Goal: Transaction & Acquisition: Purchase product/service

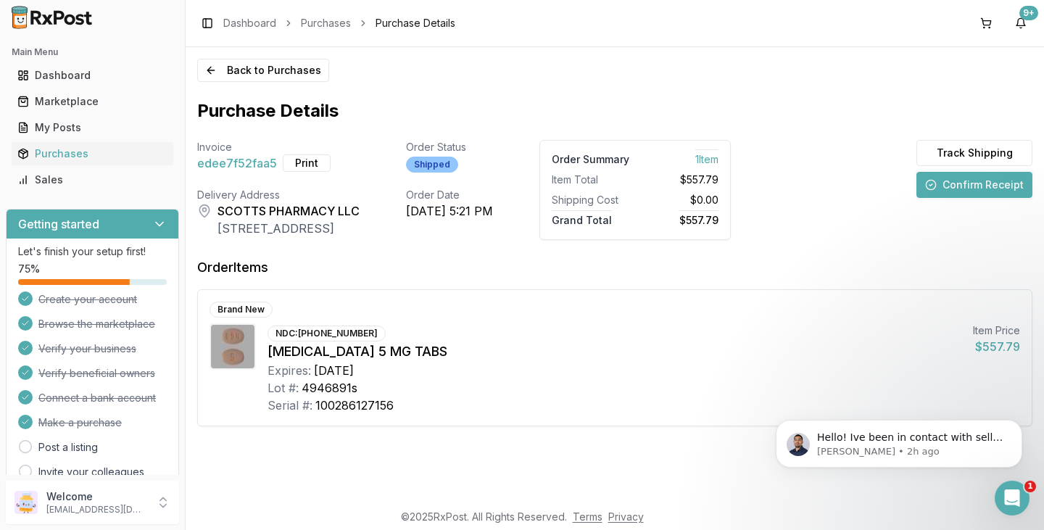
scroll to position [72, 0]
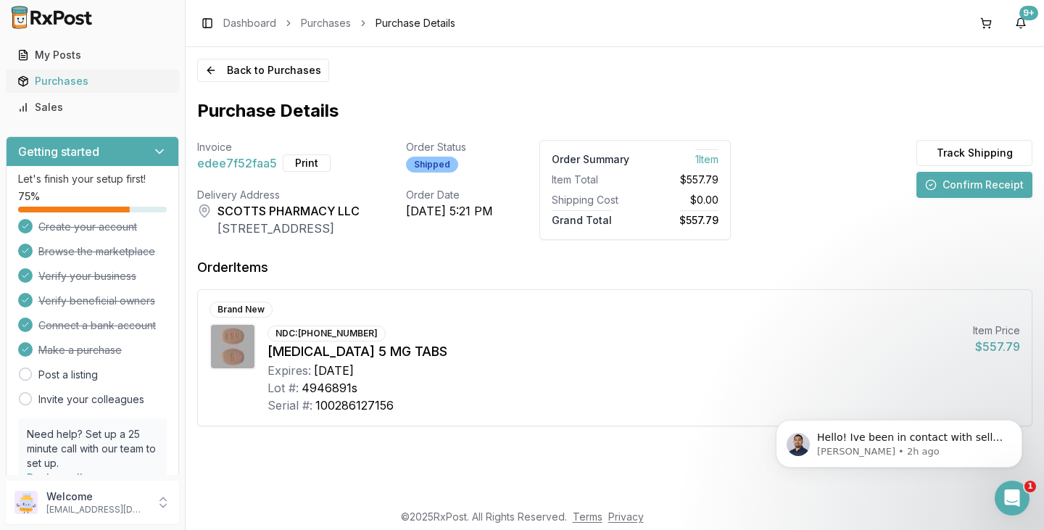
click at [97, 84] on div "Purchases" at bounding box center [92, 81] width 150 height 14
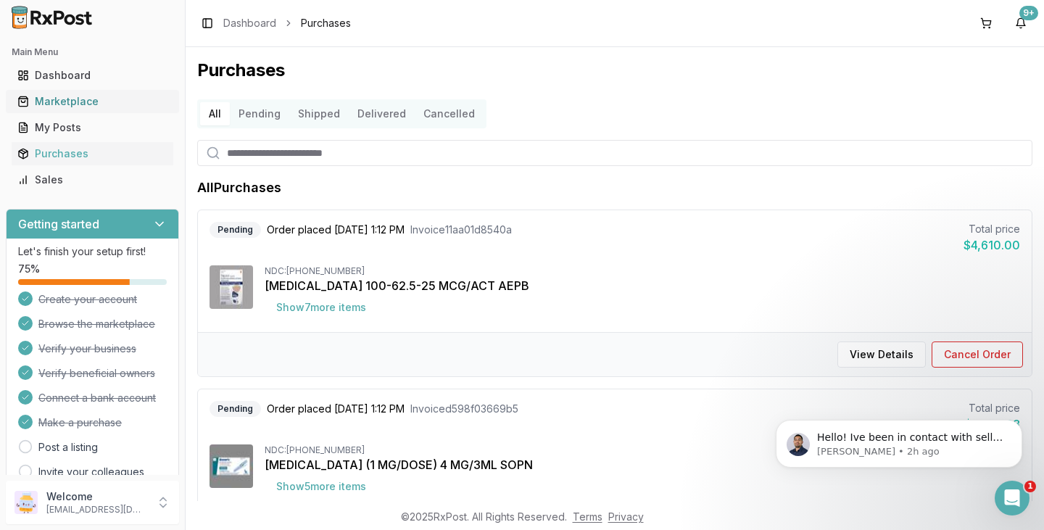
click at [67, 96] on div "Marketplace" at bounding box center [92, 101] width 150 height 14
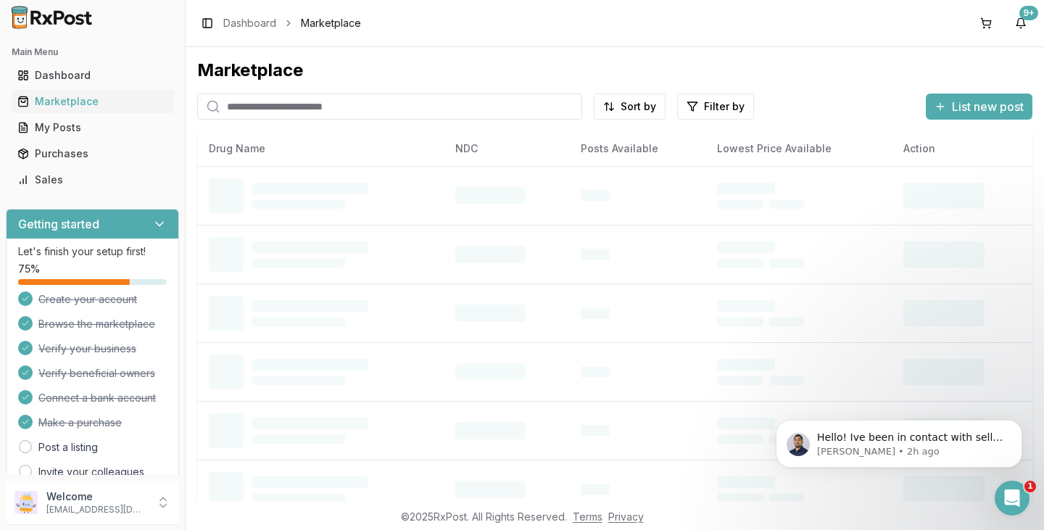
click at [310, 106] on input "search" at bounding box center [389, 107] width 385 height 26
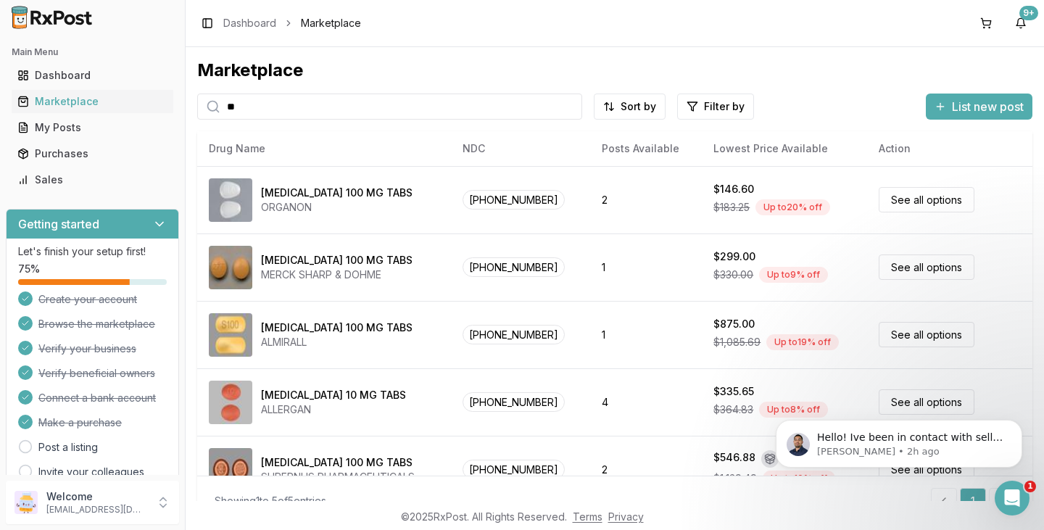
type input "*"
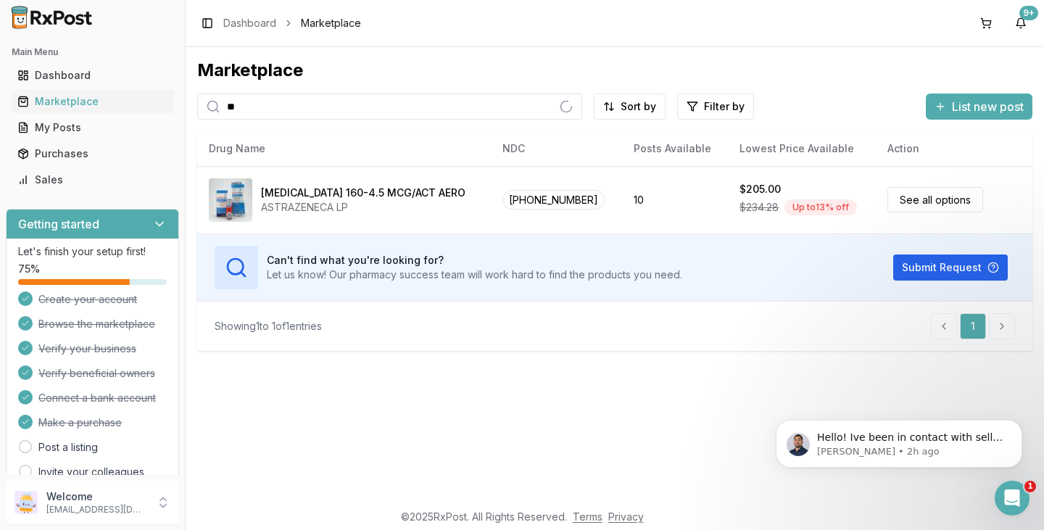
type input "*"
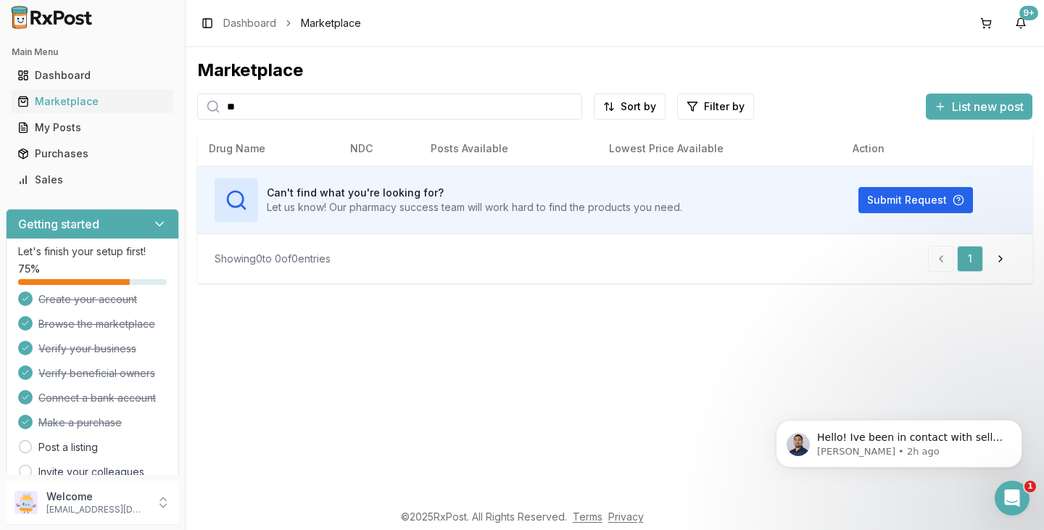
type input "*"
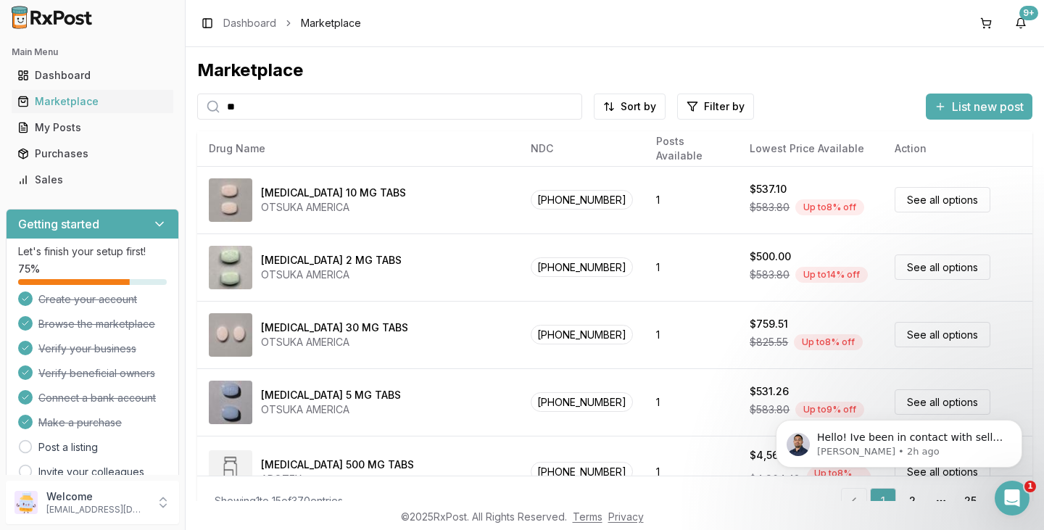
type input "*"
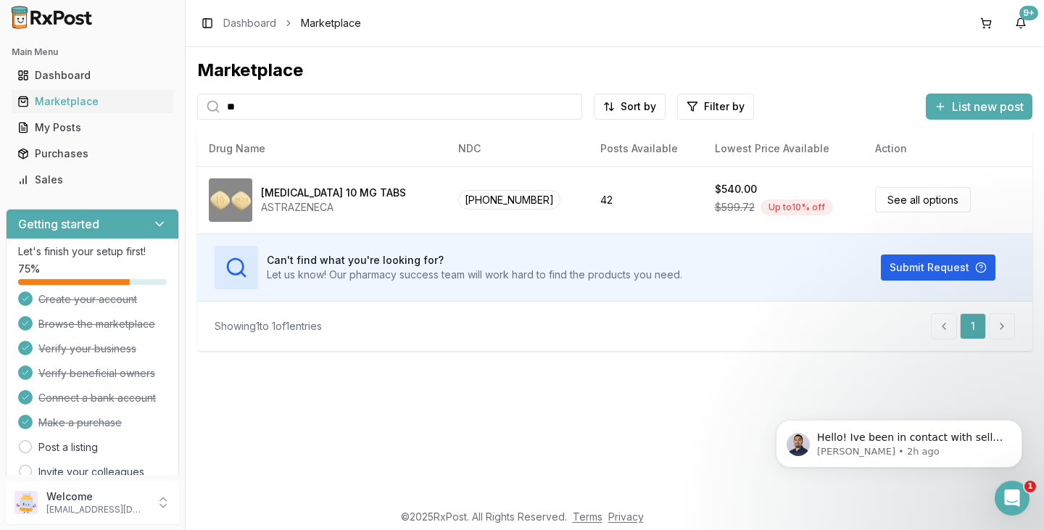
type input "*"
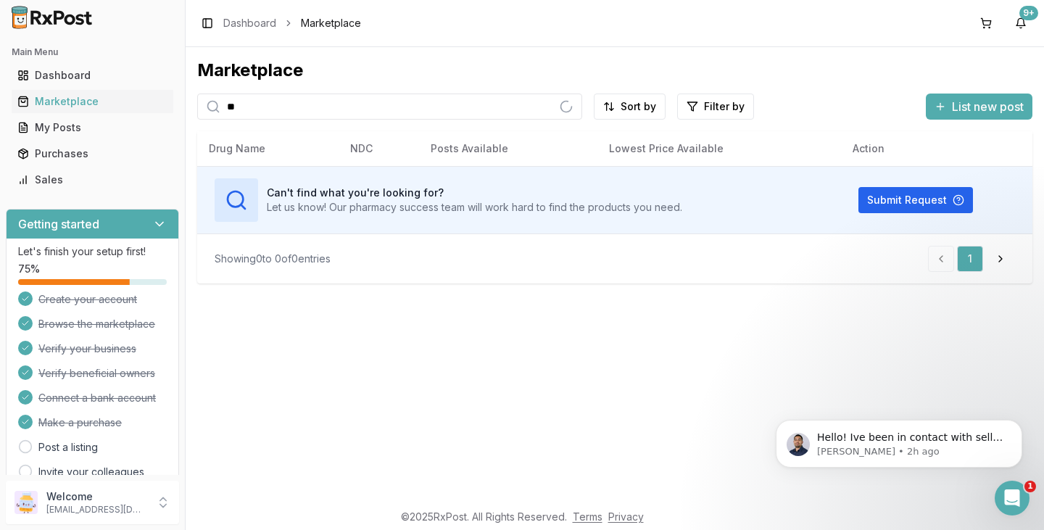
type input "*"
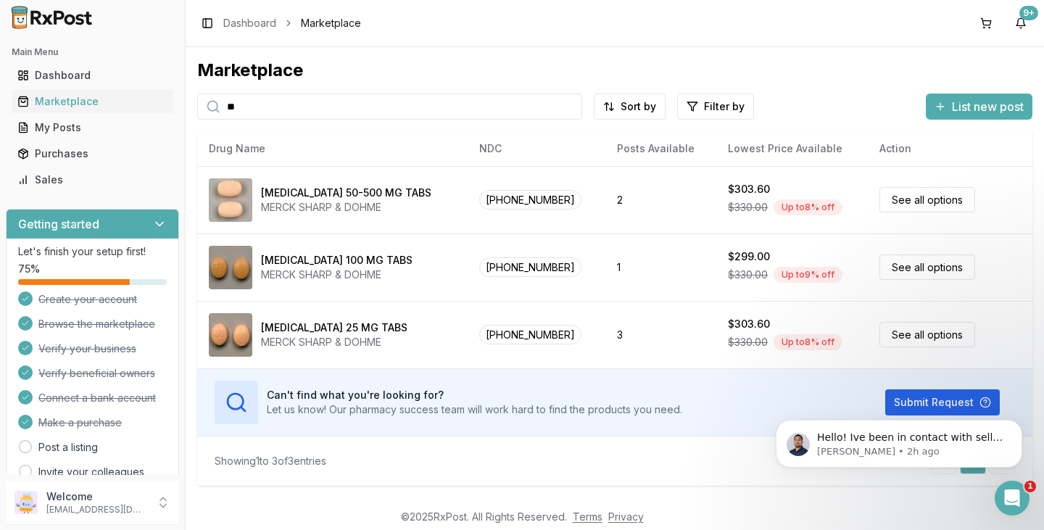
type input "*"
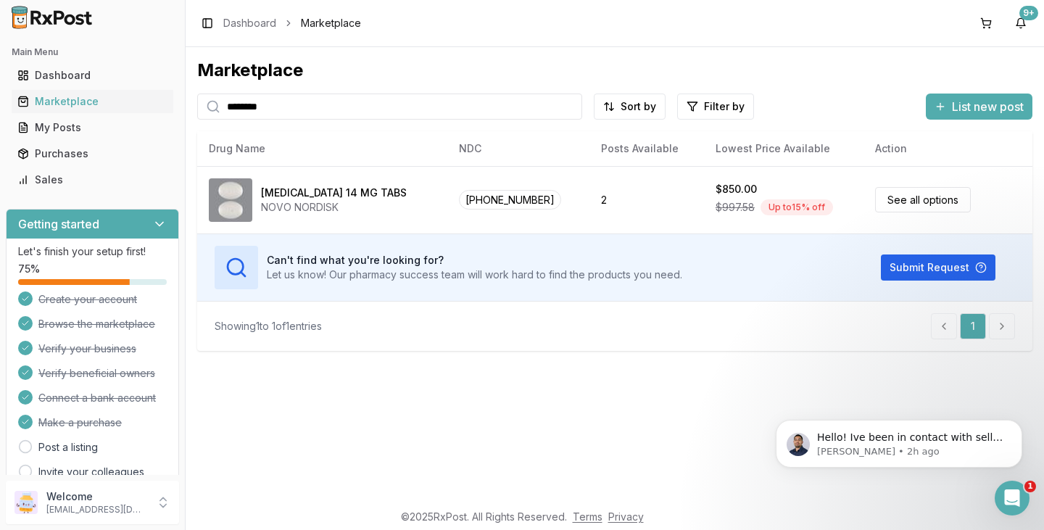
type input "********"
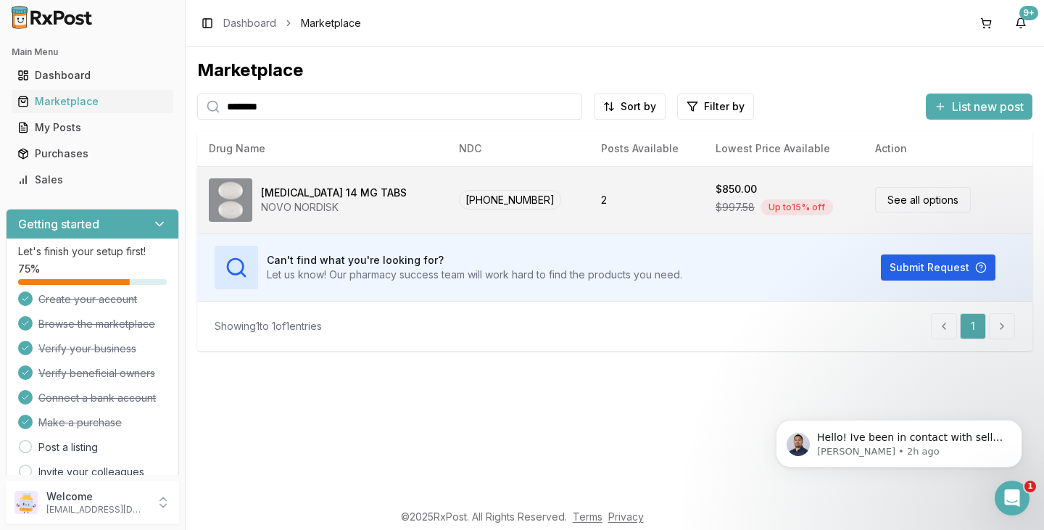
click at [350, 191] on div "[MEDICAL_DATA] 14 MG TABS" at bounding box center [334, 193] width 146 height 14
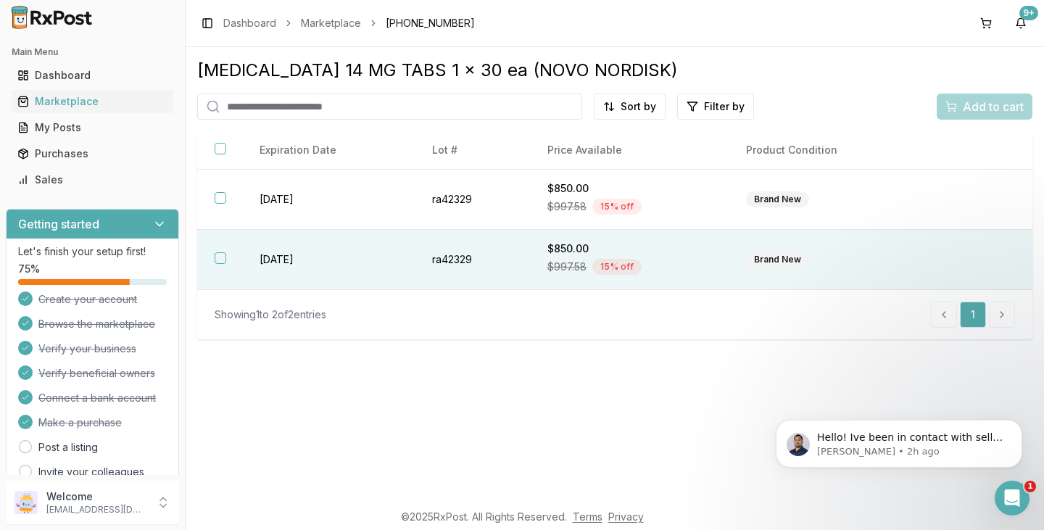
click at [214, 257] on th at bounding box center [219, 260] width 45 height 60
click at [970, 106] on span "Add to cart" at bounding box center [993, 106] width 61 height 17
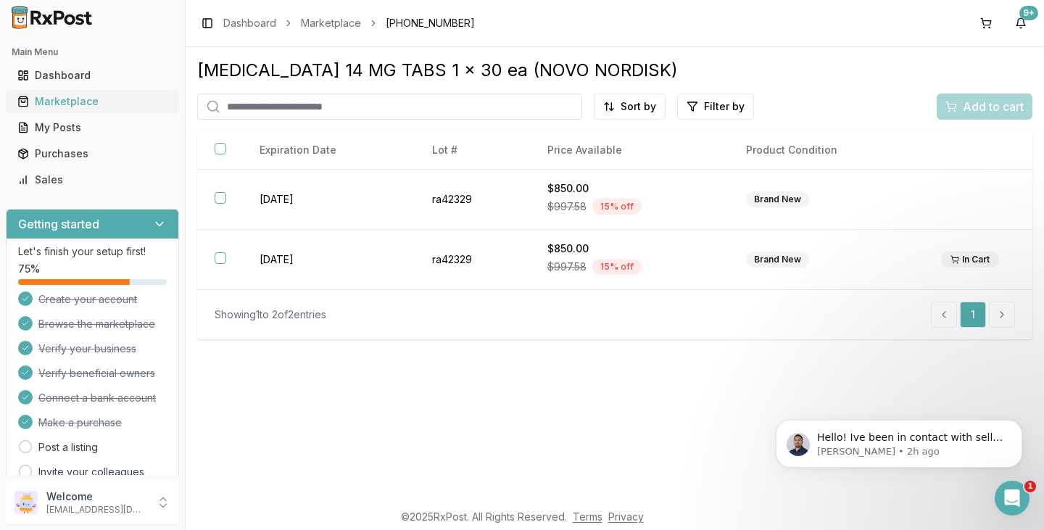
click at [62, 94] on div "Marketplace" at bounding box center [92, 101] width 150 height 14
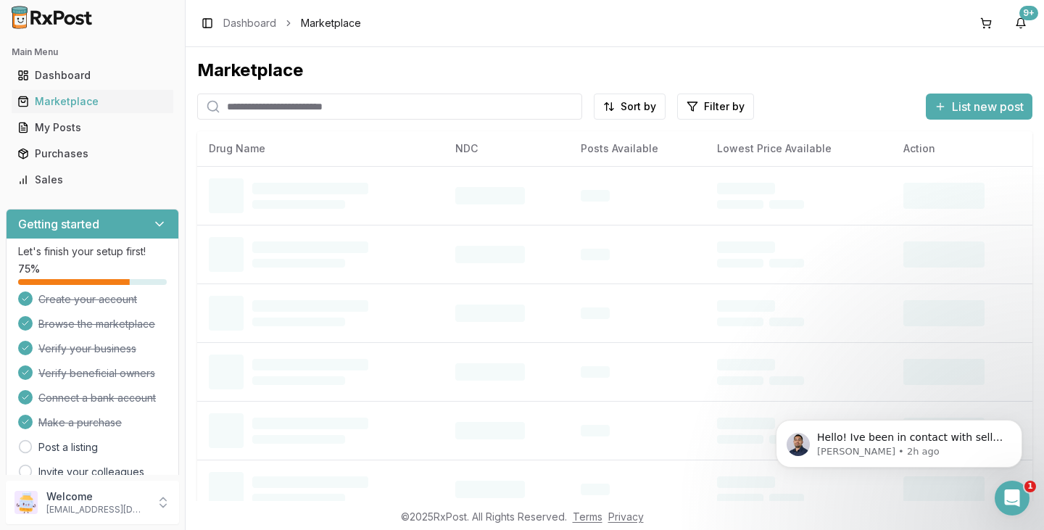
click at [302, 102] on input "search" at bounding box center [389, 107] width 385 height 26
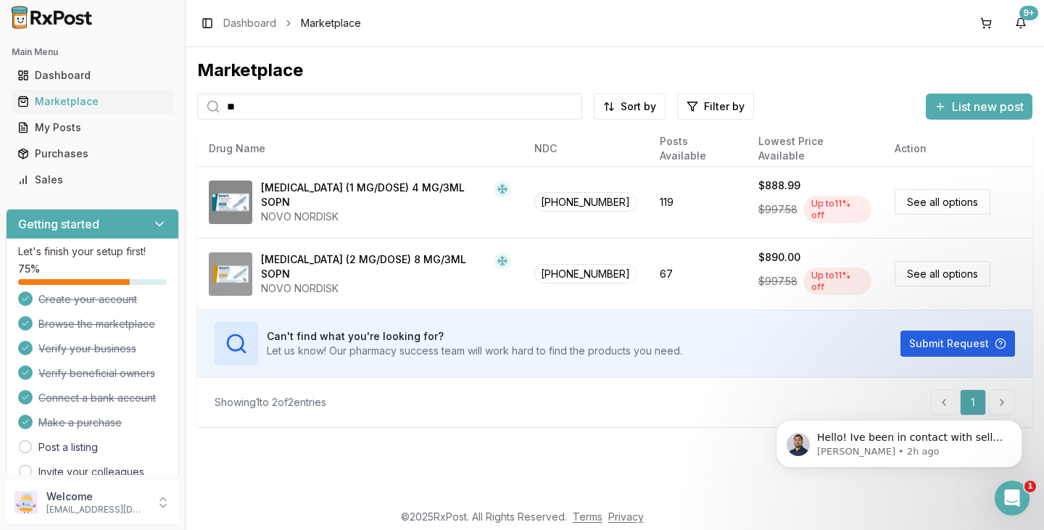
type input "*"
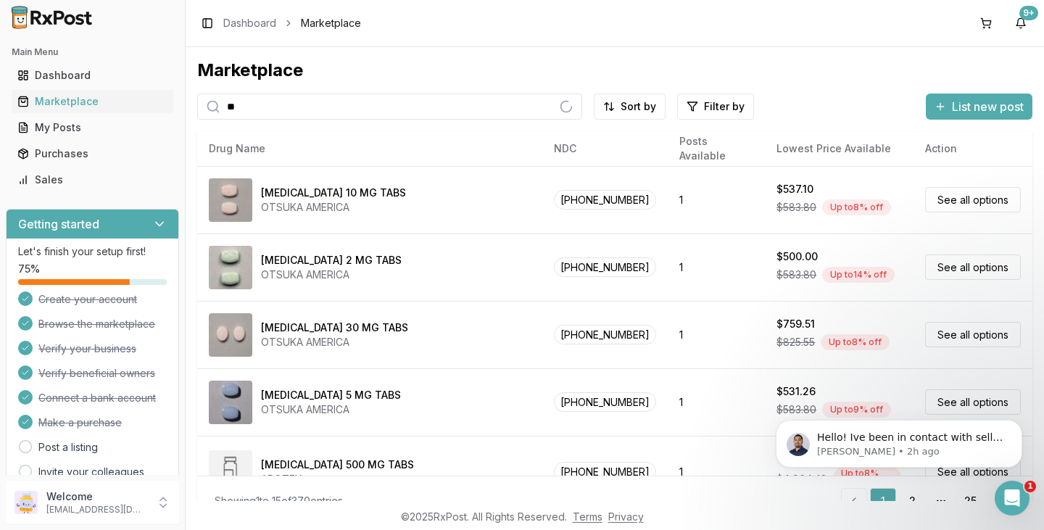
type input "*"
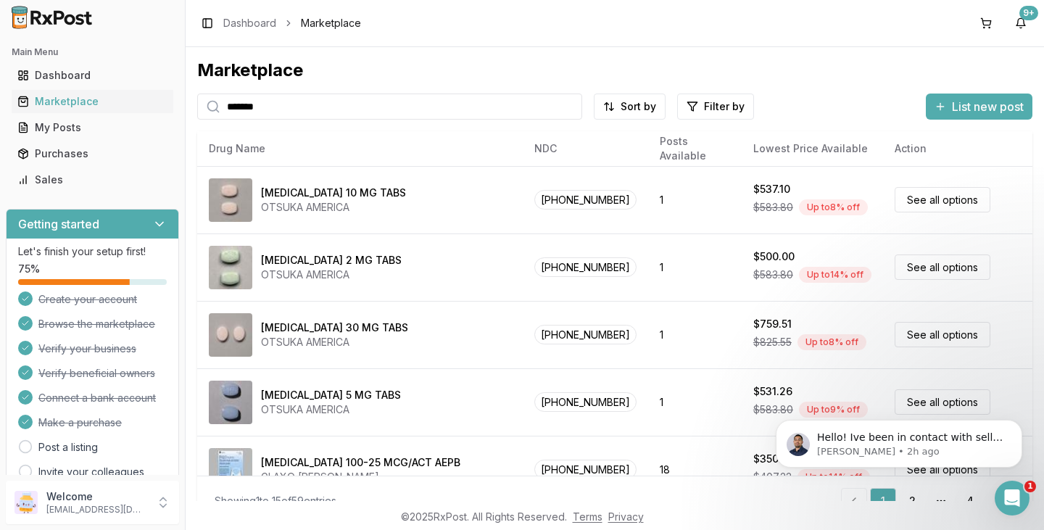
click at [317, 103] on input "*******" at bounding box center [389, 107] width 385 height 26
type input "*"
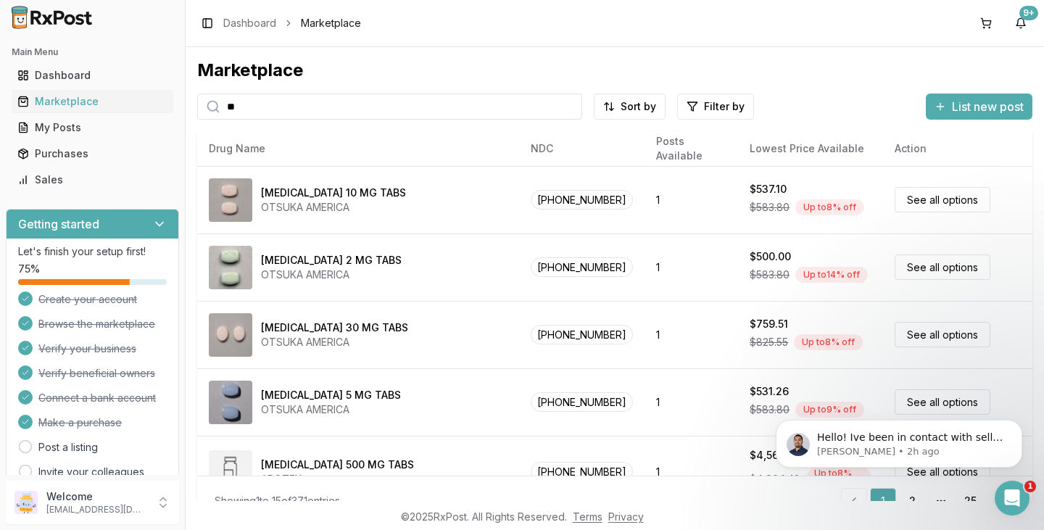
type input "*"
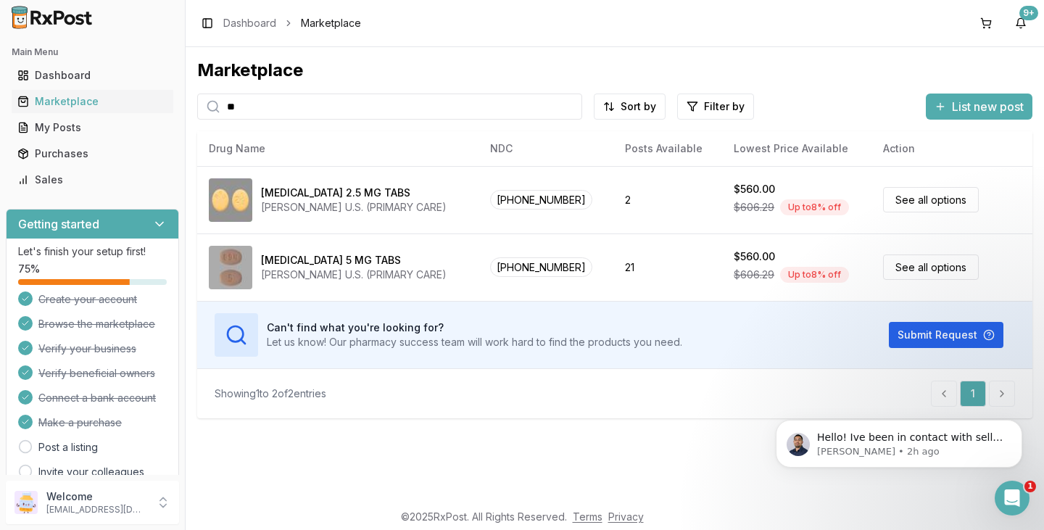
type input "*"
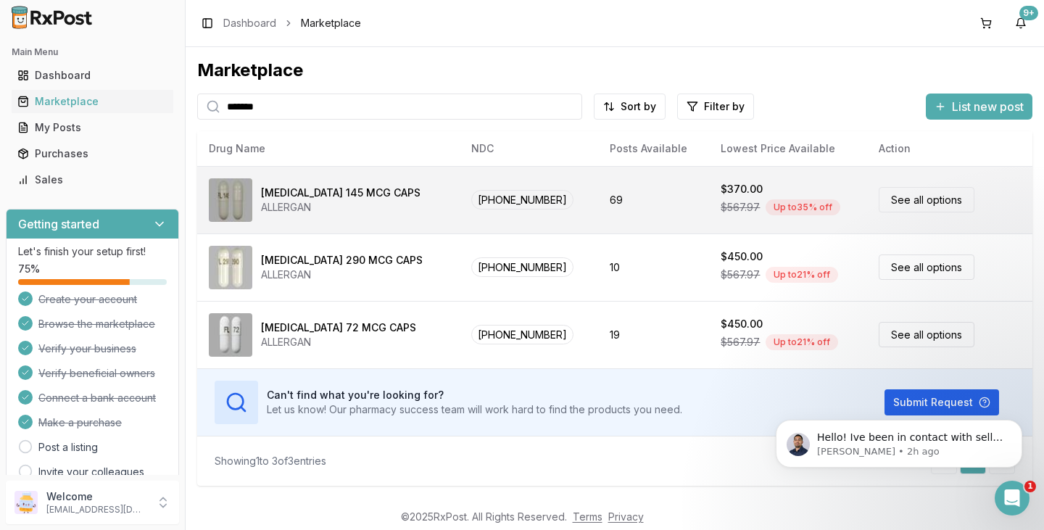
type input "*******"
click at [303, 200] on div "ALLERGAN" at bounding box center [340, 207] width 159 height 14
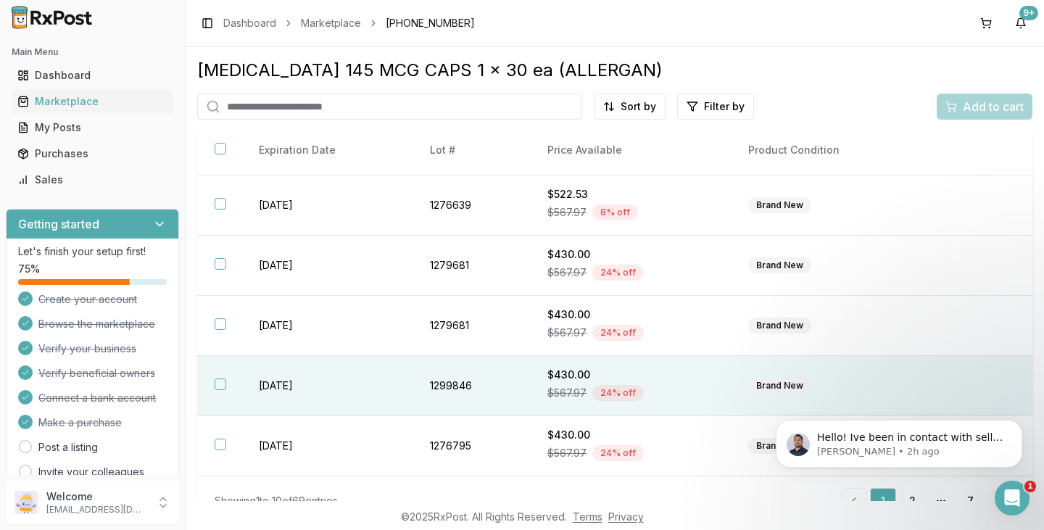
scroll to position [25, 0]
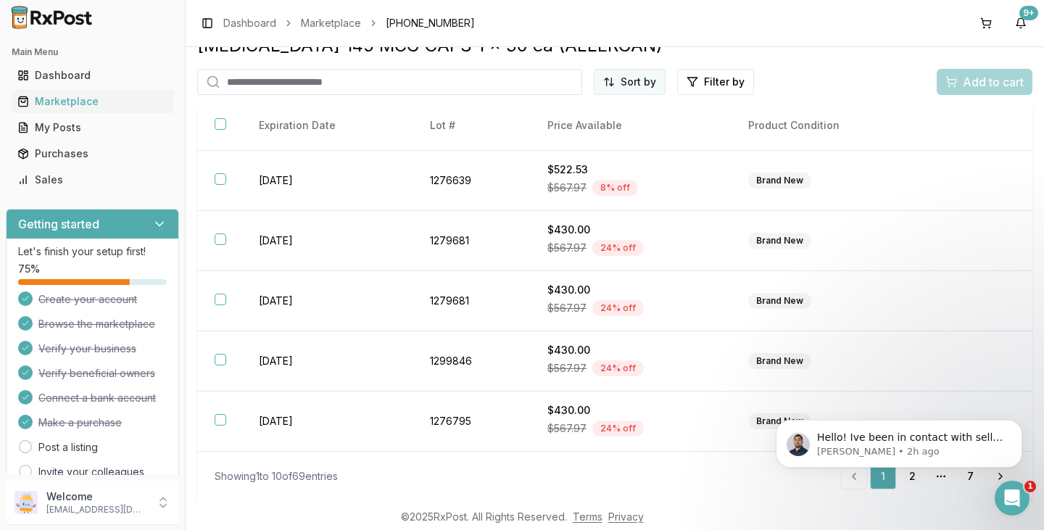
click at [651, 75] on html "Main Menu Dashboard Marketplace My Posts Purchases Sales Getting started Let's …" at bounding box center [522, 265] width 1044 height 530
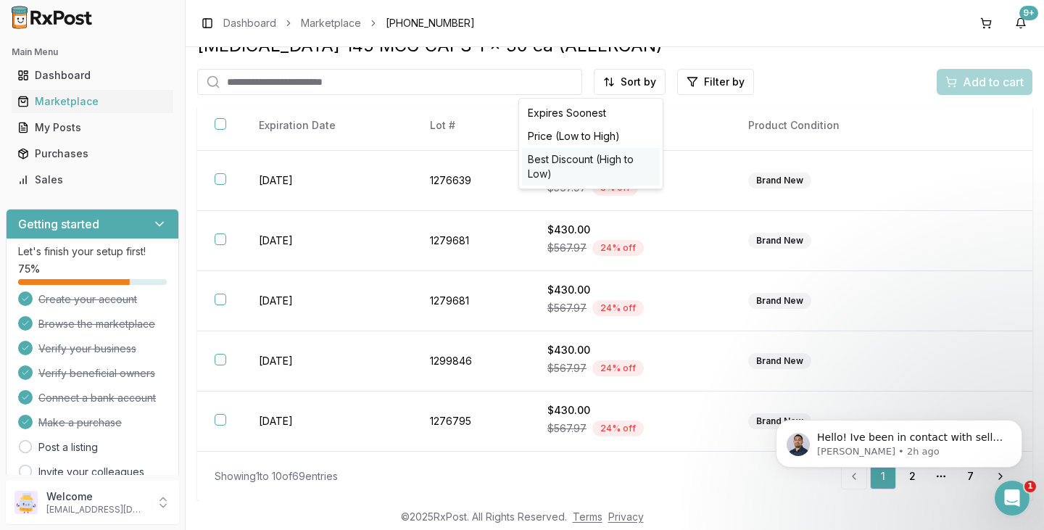
click at [599, 163] on div "Best Discount (High to Low)" at bounding box center [591, 167] width 138 height 38
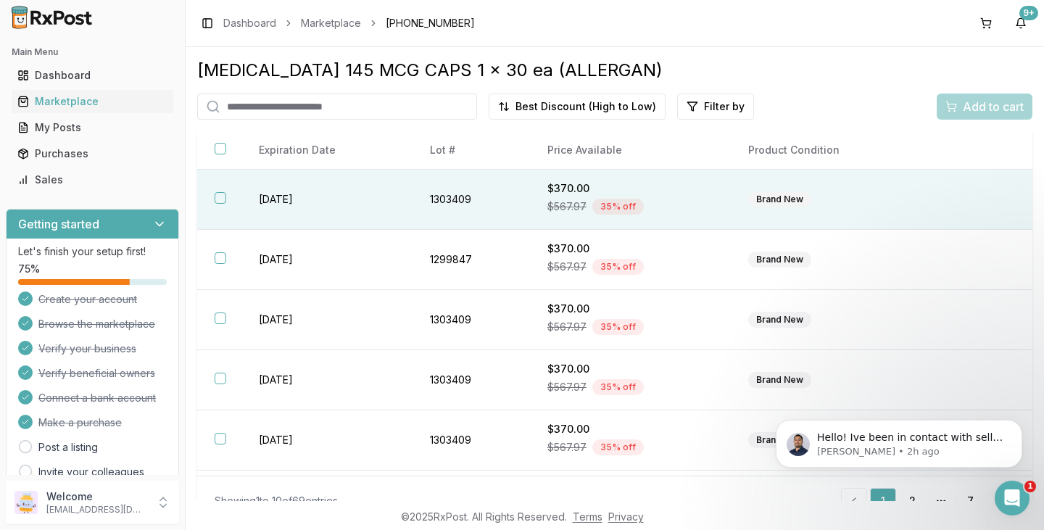
click at [223, 196] on button "button" at bounding box center [221, 198] width 12 height 12
click at [964, 103] on span "Add to cart" at bounding box center [993, 106] width 61 height 17
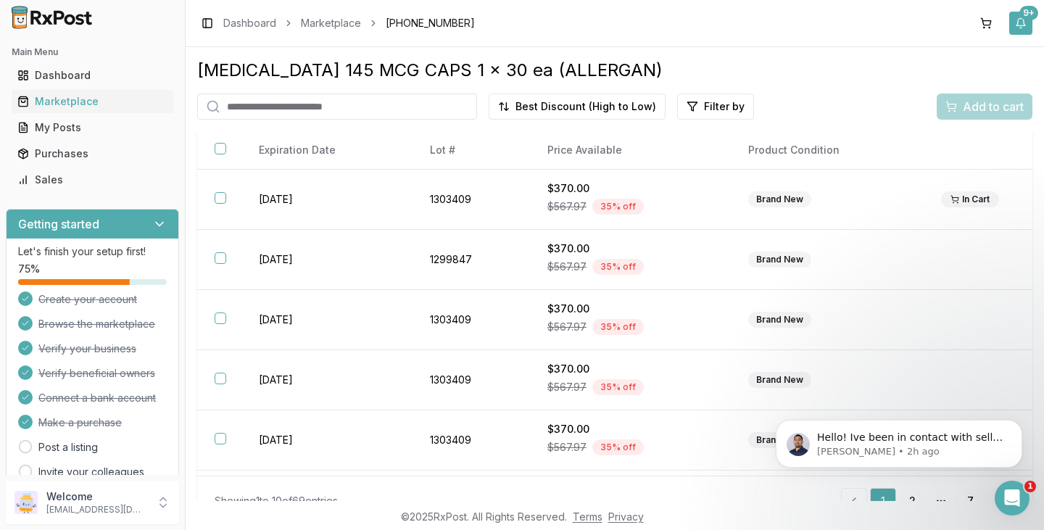
click at [1025, 19] on div "9+" at bounding box center [1028, 13] width 19 height 14
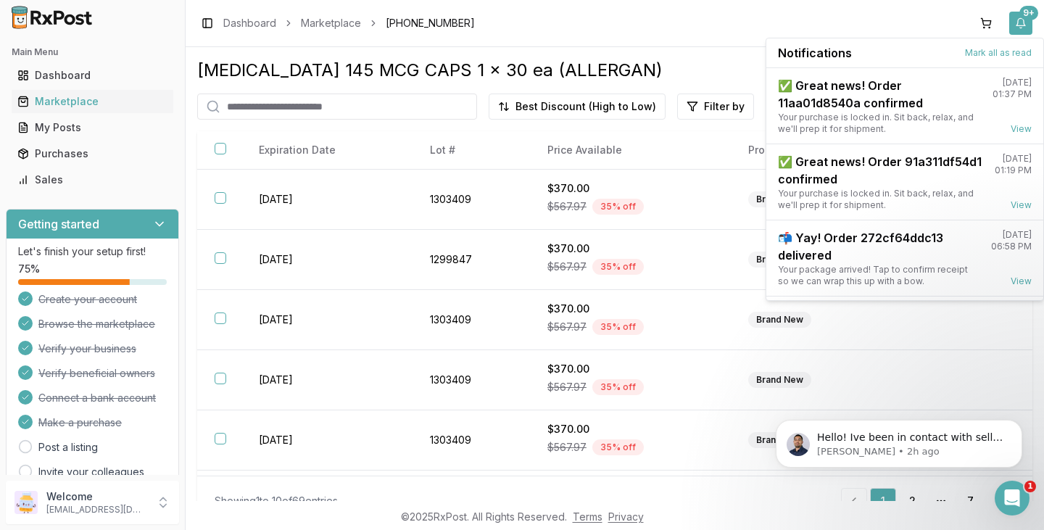
click at [1025, 19] on div "9+" at bounding box center [1028, 13] width 19 height 14
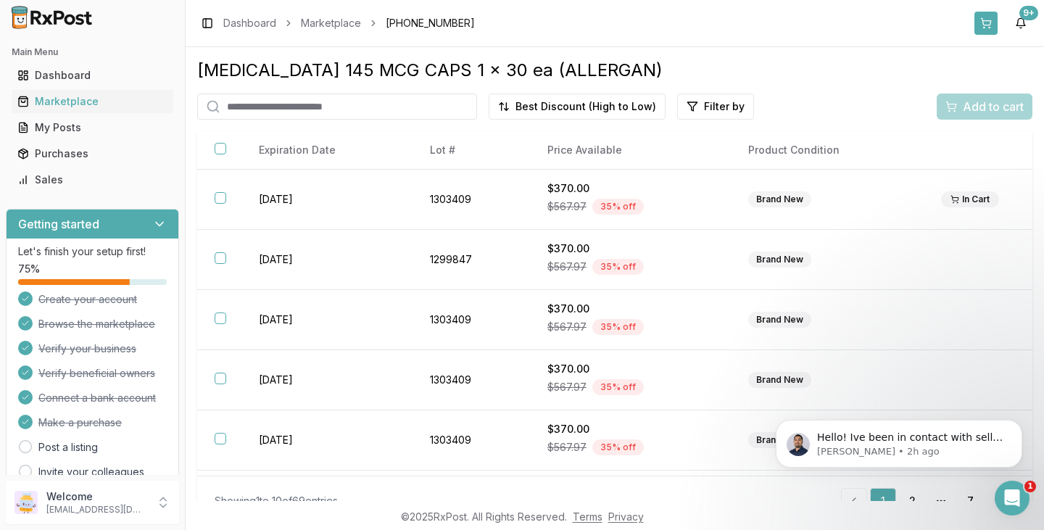
click at [987, 23] on button at bounding box center [985, 23] width 23 height 23
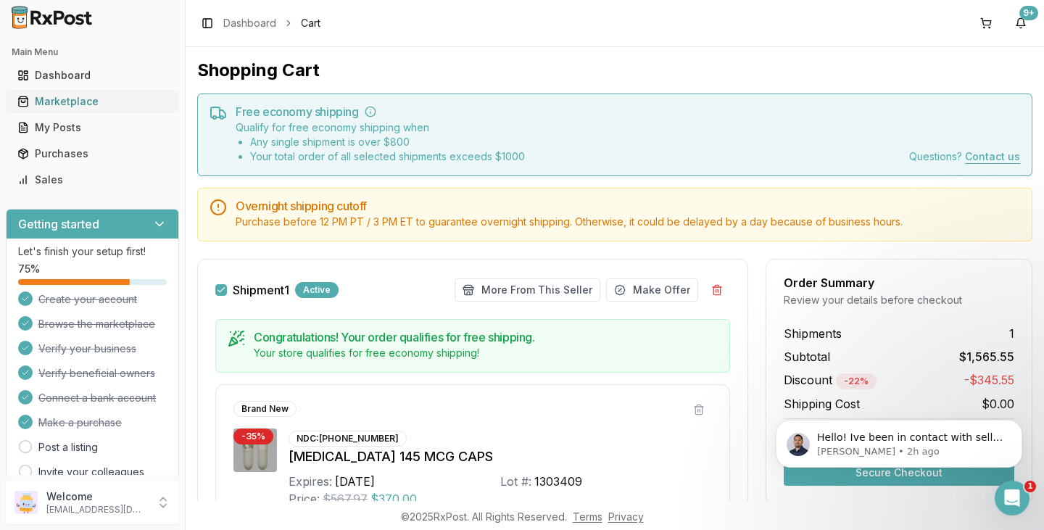
click at [79, 97] on div "Marketplace" at bounding box center [92, 101] width 150 height 14
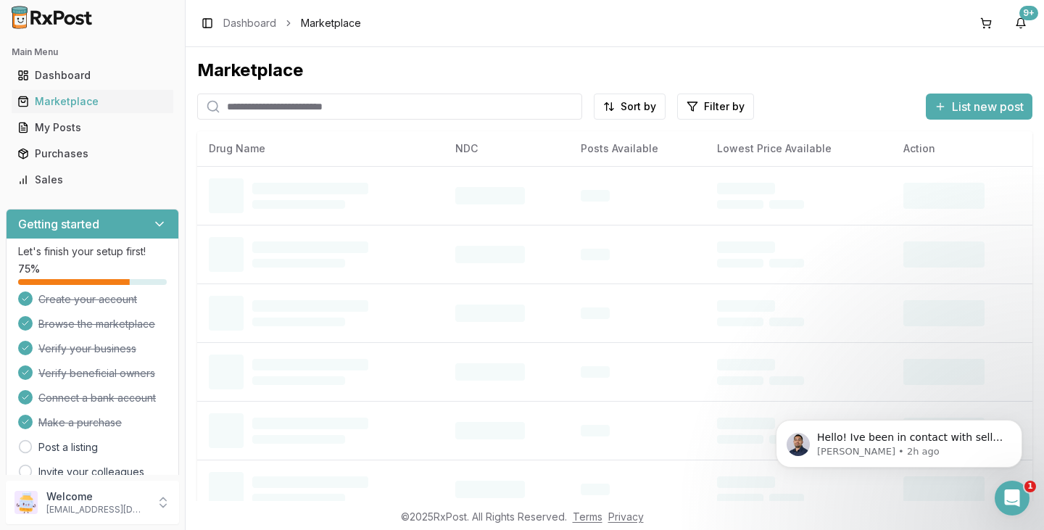
click at [297, 108] on input "search" at bounding box center [389, 107] width 385 height 26
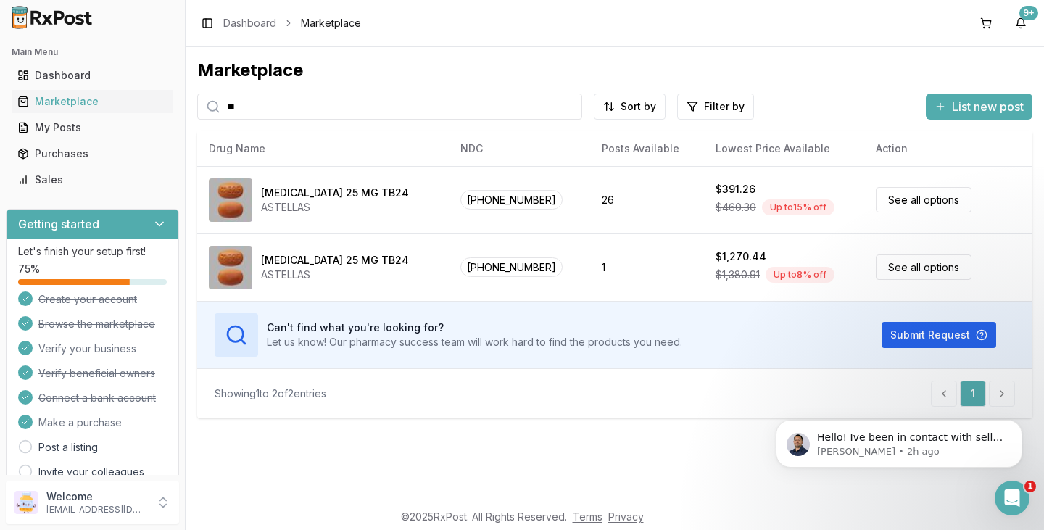
type input "*"
click at [988, 23] on button at bounding box center [985, 23] width 23 height 23
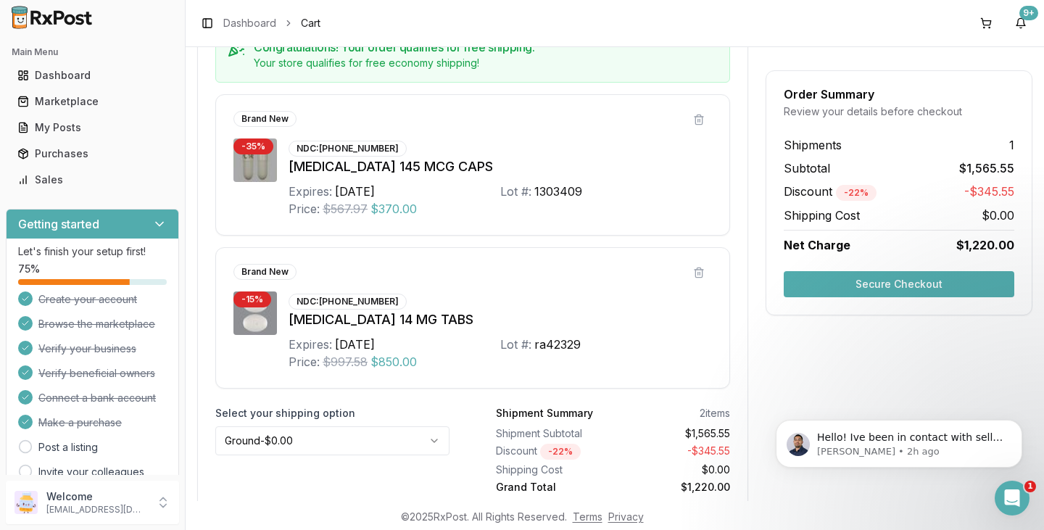
scroll to position [290, 0]
click at [861, 289] on button "Secure Checkout" at bounding box center [899, 284] width 231 height 26
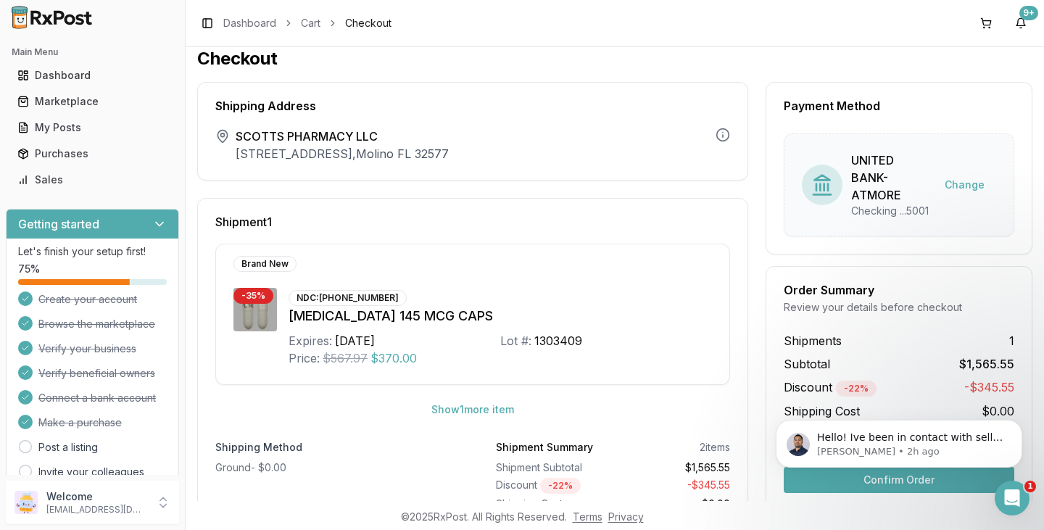
click at [829, 484] on body "Hello! Ive been in contact with seller and Fedex for order 3fb5e2a5a3d4. Fedex …" at bounding box center [899, 440] width 278 height 90
click at [1016, 427] on icon "Dismiss notification" at bounding box center [1018, 424] width 8 height 8
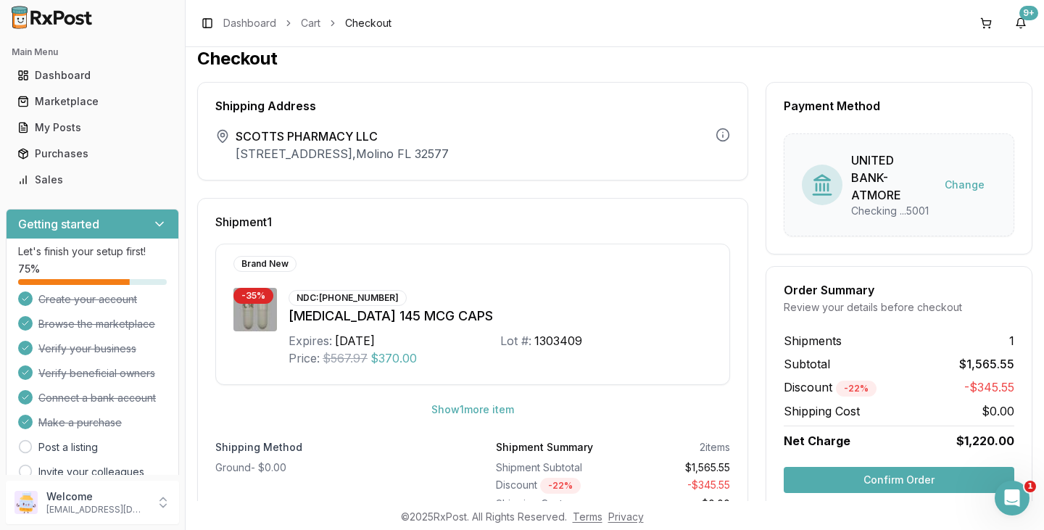
click at [872, 481] on button "Confirm Order" at bounding box center [899, 480] width 231 height 26
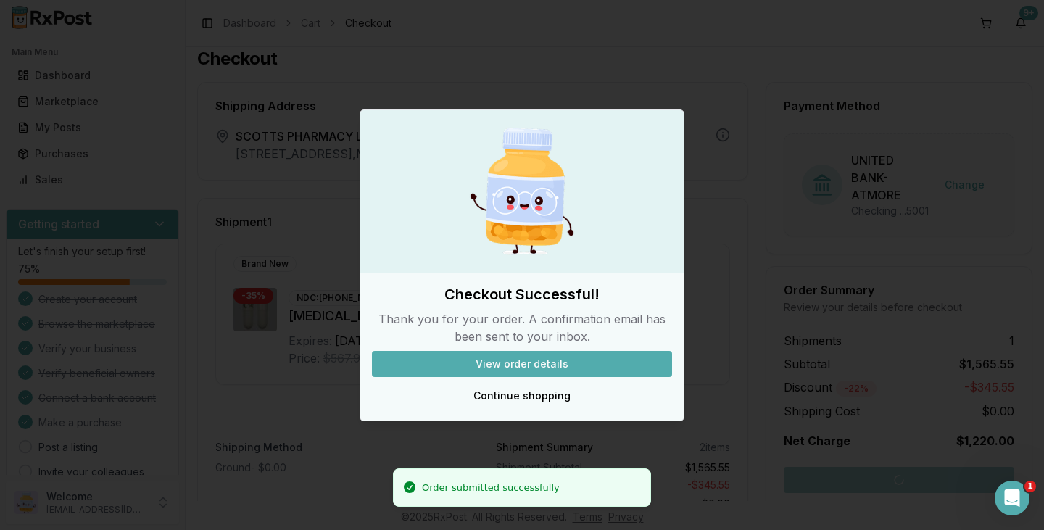
click at [570, 364] on button "View order details" at bounding box center [522, 364] width 300 height 26
